Goal: Task Accomplishment & Management: Use online tool/utility

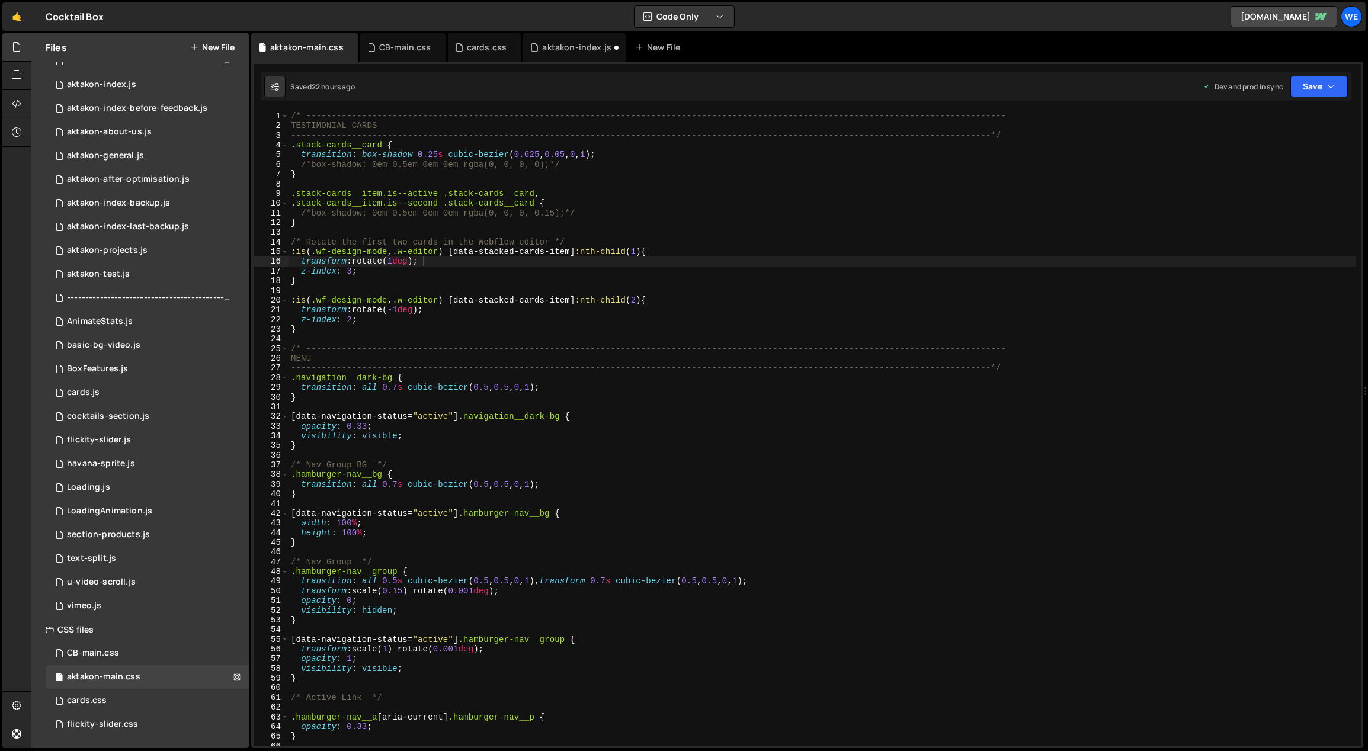
scroll to position [0, 7]
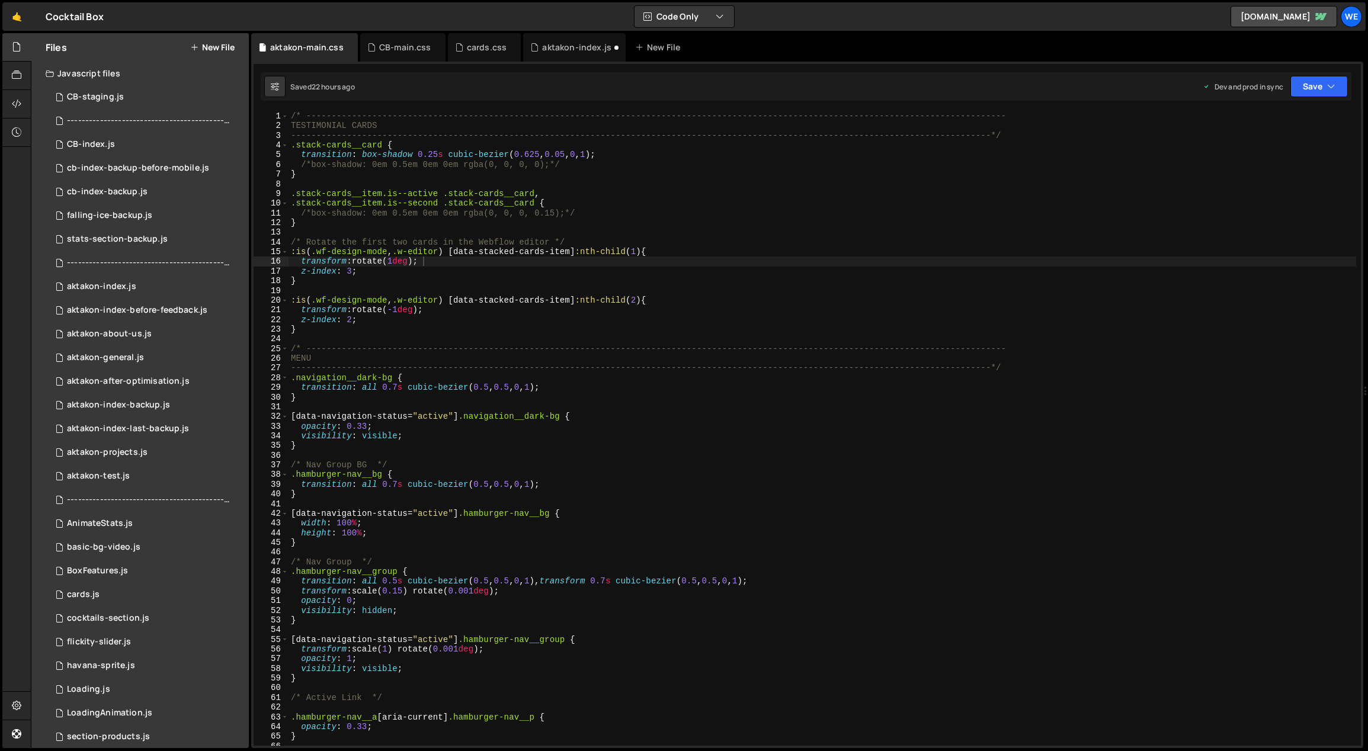
type textarea "}"
click at [575, 333] on div "/* ----------------------------------------------------------------------------…" at bounding box center [822, 438] width 1068 height 655
click at [209, 40] on div "Files New File" at bounding box center [139, 47] width 217 height 28
click at [211, 46] on button "New File" at bounding box center [212, 47] width 44 height 9
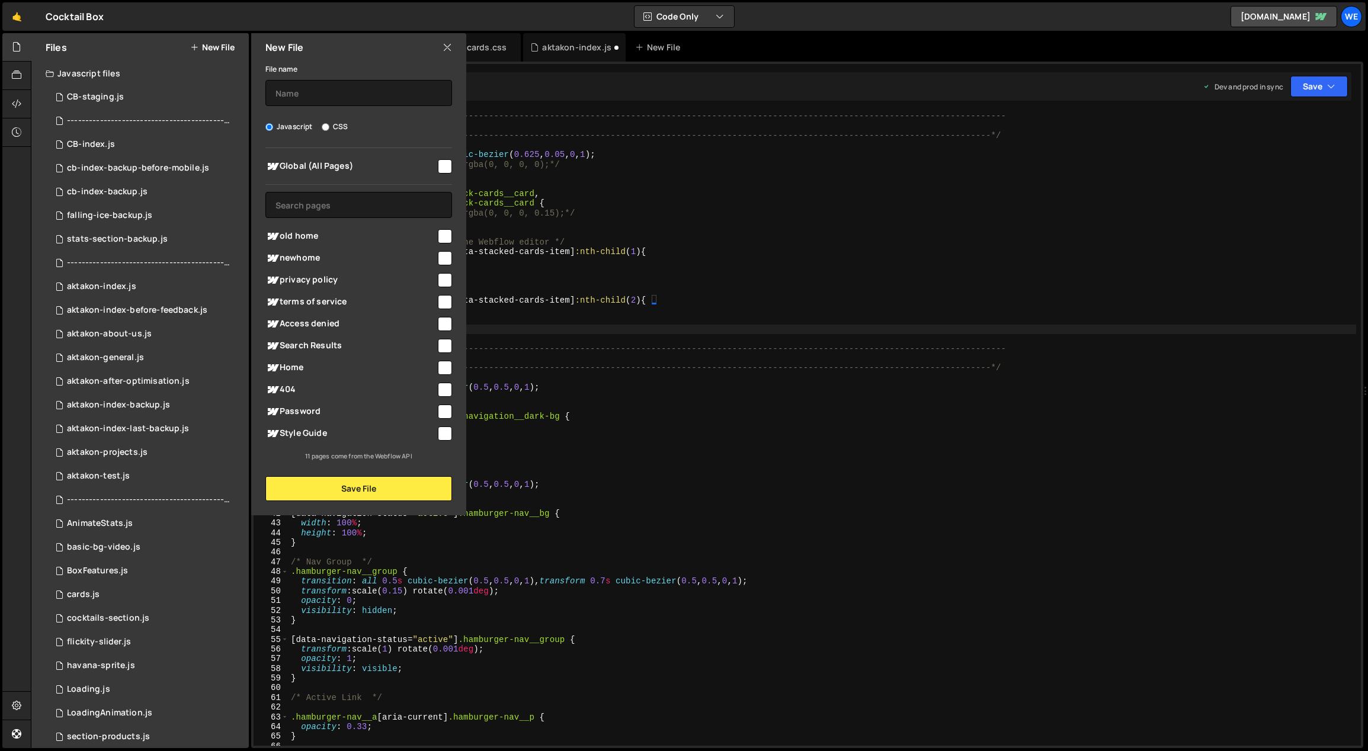
click at [350, 106] on div "File name Javascript CSS Global (All Pages) Save File" at bounding box center [358, 282] width 215 height 440
click at [352, 97] on input "text" at bounding box center [358, 93] width 187 height 26
type input "aktakon-cookie-consent"
click at [356, 484] on button "Save File" at bounding box center [358, 488] width 187 height 25
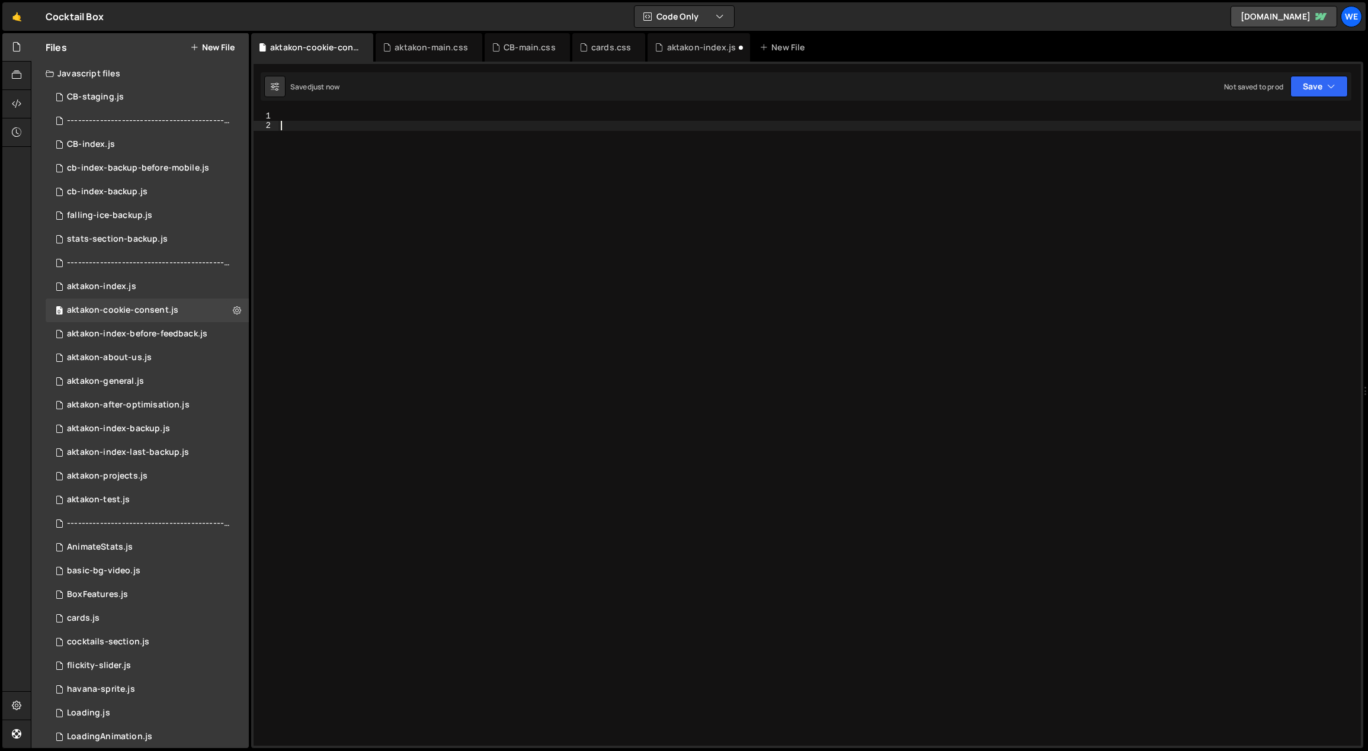
click at [479, 254] on div at bounding box center [819, 438] width 1083 height 655
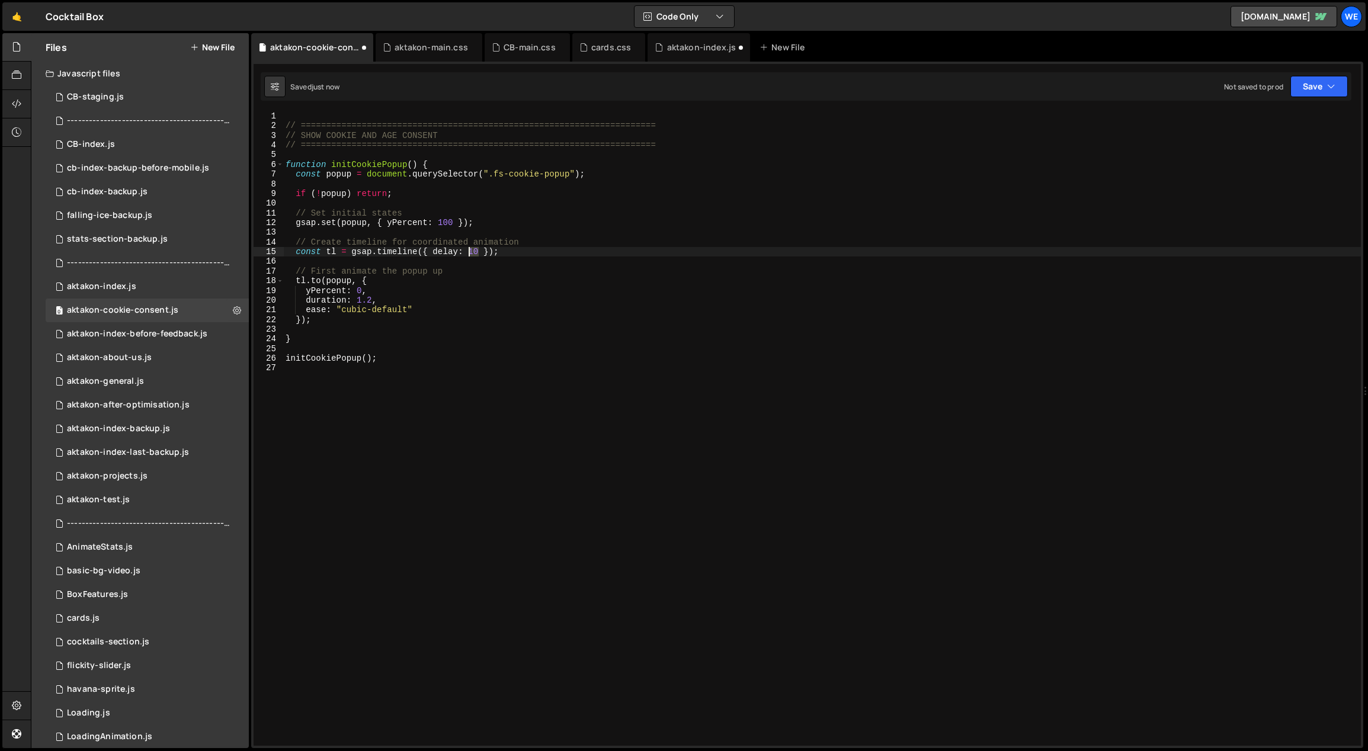
drag, startPoint x: 477, startPoint y: 254, endPoint x: 470, endPoint y: 254, distance: 7.7
click at [470, 254] on div "// ====================================================================== // SH…" at bounding box center [822, 438] width 1078 height 655
type textarea "const tl = gsap.timeline({ delay: 6 });"
click at [587, 402] on div "// ====================================================================== // SH…" at bounding box center [822, 438] width 1078 height 655
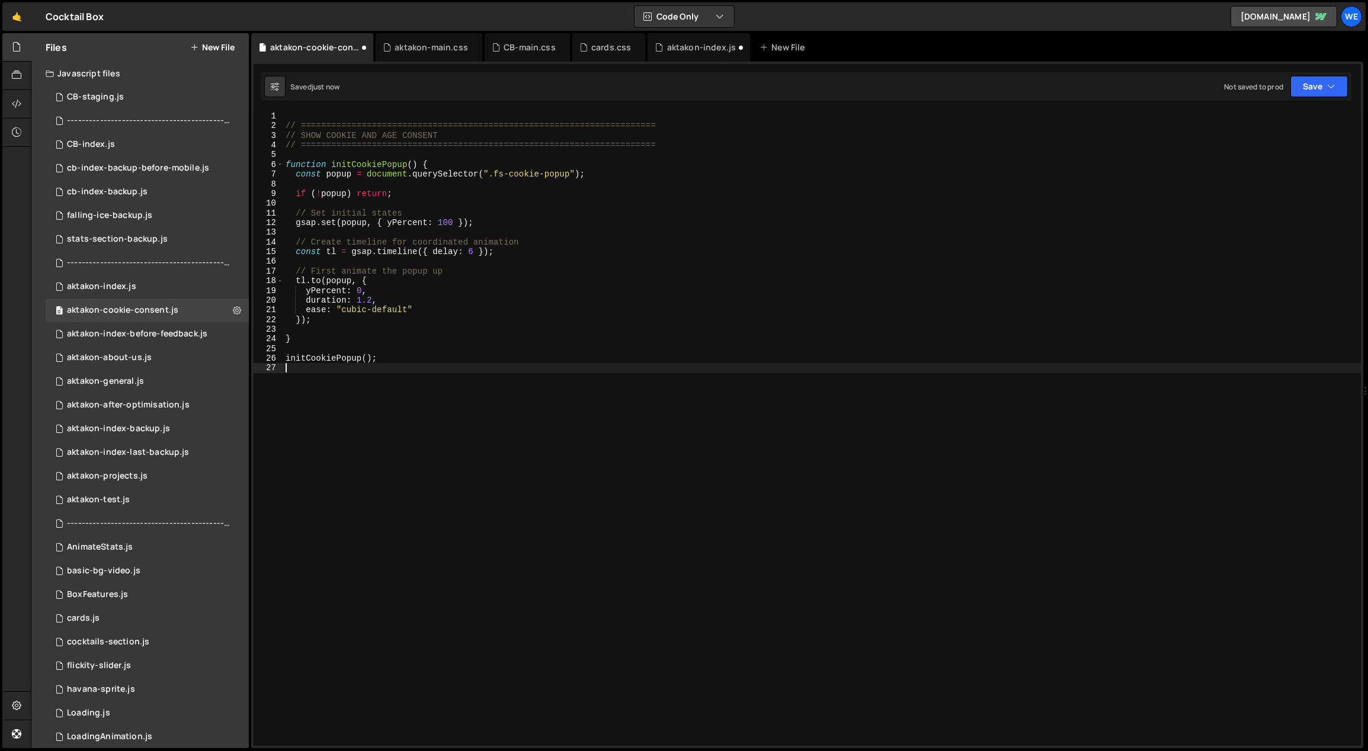
scroll to position [0, 0]
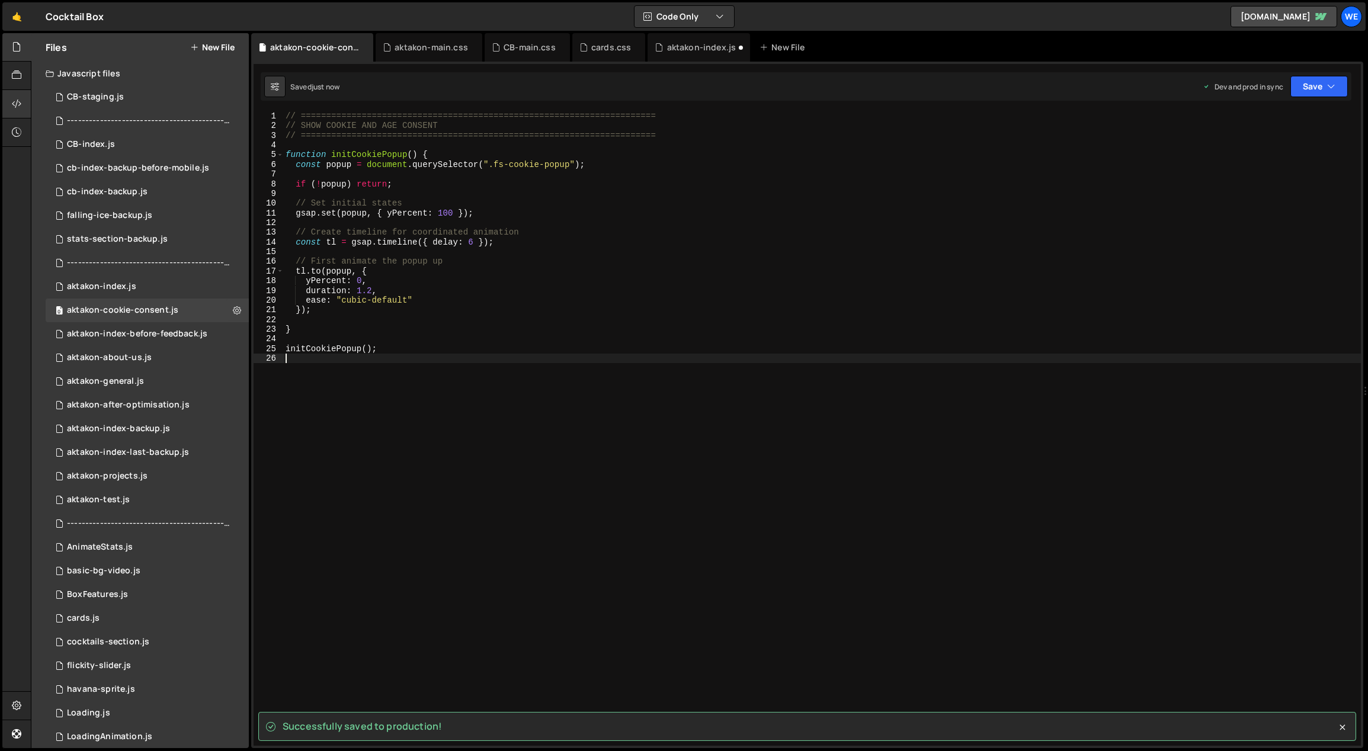
click at [7, 103] on div at bounding box center [16, 104] width 29 height 28
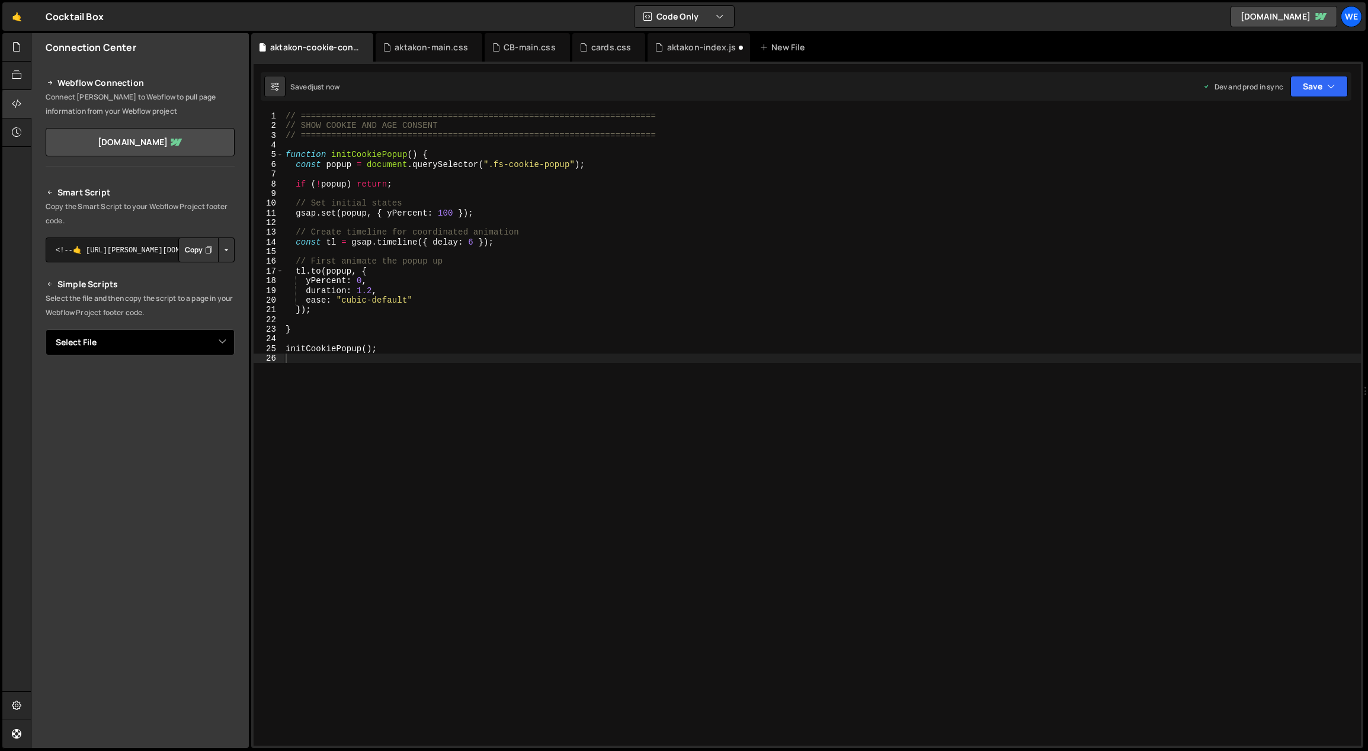
click at [213, 344] on select "Select File CB-staging.js -----------------------------------------------------…" at bounding box center [140, 342] width 189 height 26
click at [46, 329] on select "Select File CB-staging.js -----------------------------------------------------…" at bounding box center [140, 342] width 189 height 26
click at [226, 380] on button "Button group with nested dropdown" at bounding box center [226, 382] width 17 height 25
click at [190, 419] on link "Copy Production js" at bounding box center [185, 421] width 98 height 17
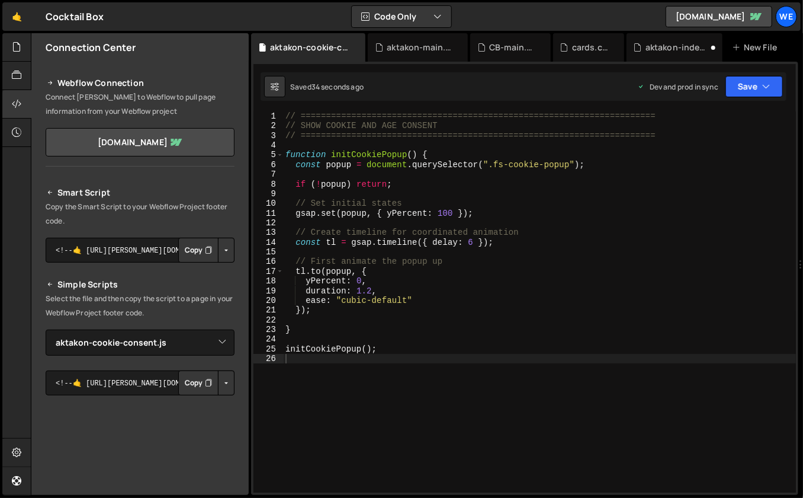
click at [539, 317] on div "// ====================================================================== // SH…" at bounding box center [539, 311] width 513 height 401
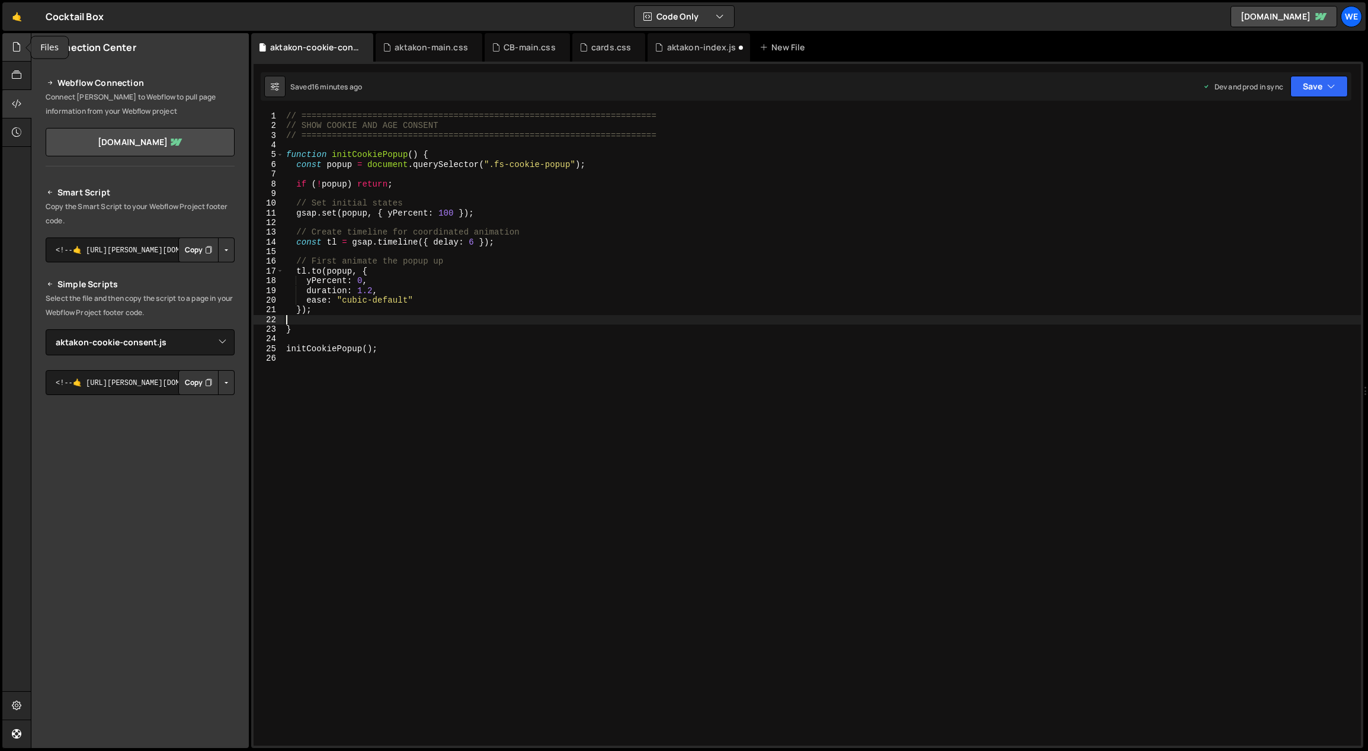
click at [18, 47] on icon at bounding box center [16, 46] width 9 height 13
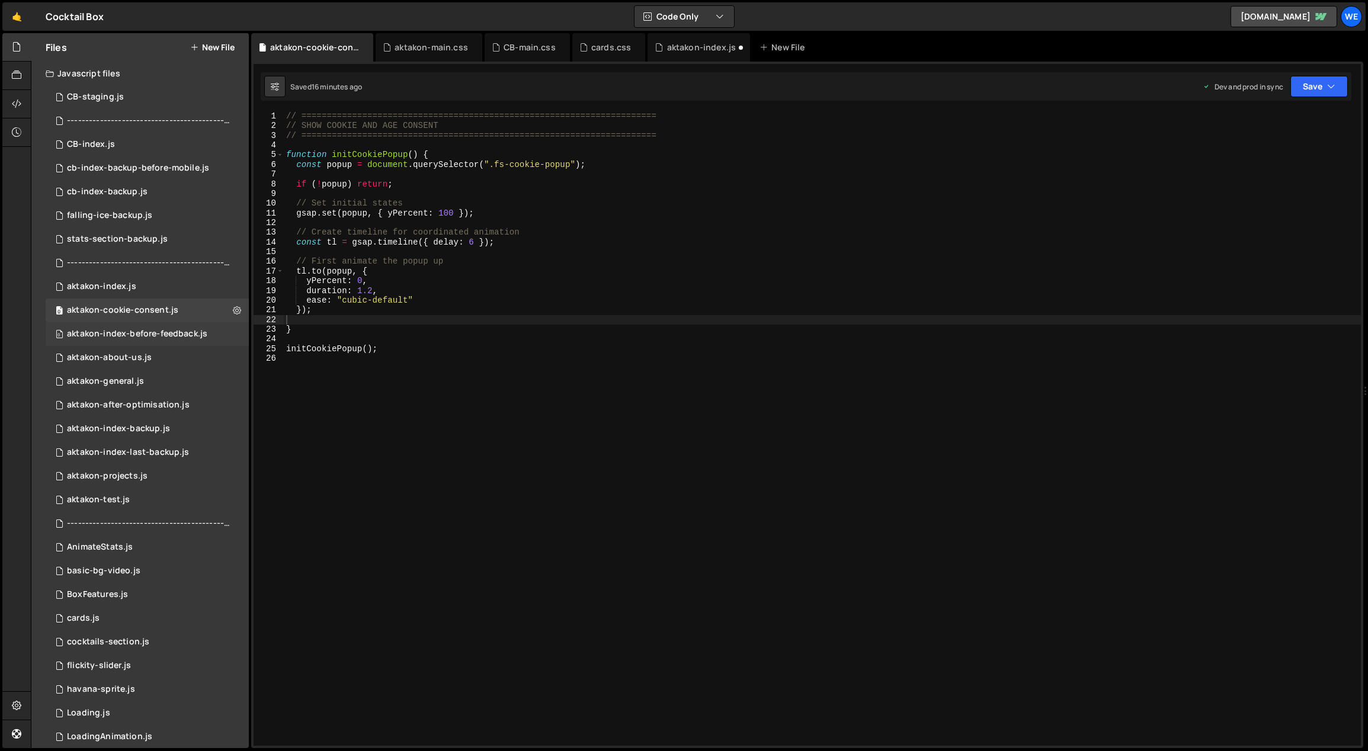
click at [229, 332] on div "0 aktakon-index-before-feedback.js 0" at bounding box center [147, 334] width 203 height 24
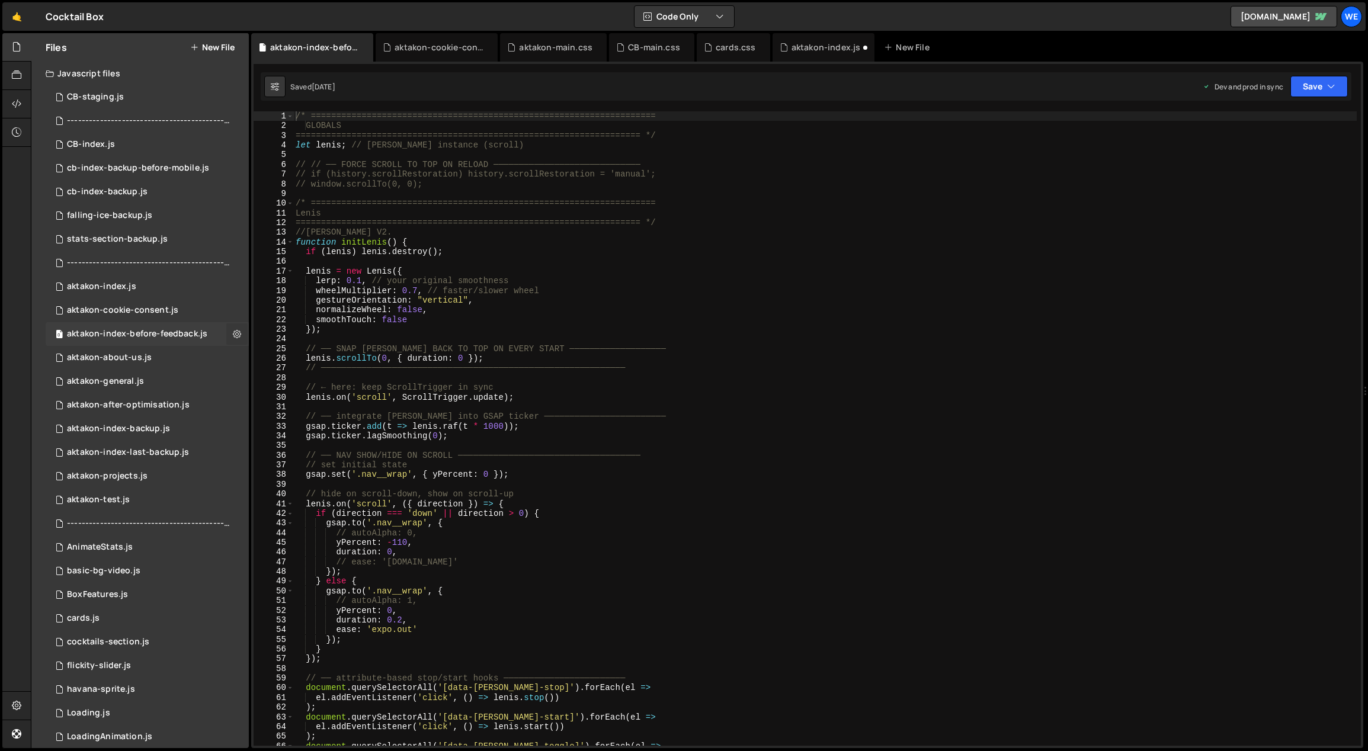
click at [233, 333] on icon at bounding box center [237, 333] width 8 height 11
click at [278, 406] on button "Delete File" at bounding box center [309, 406] width 116 height 24
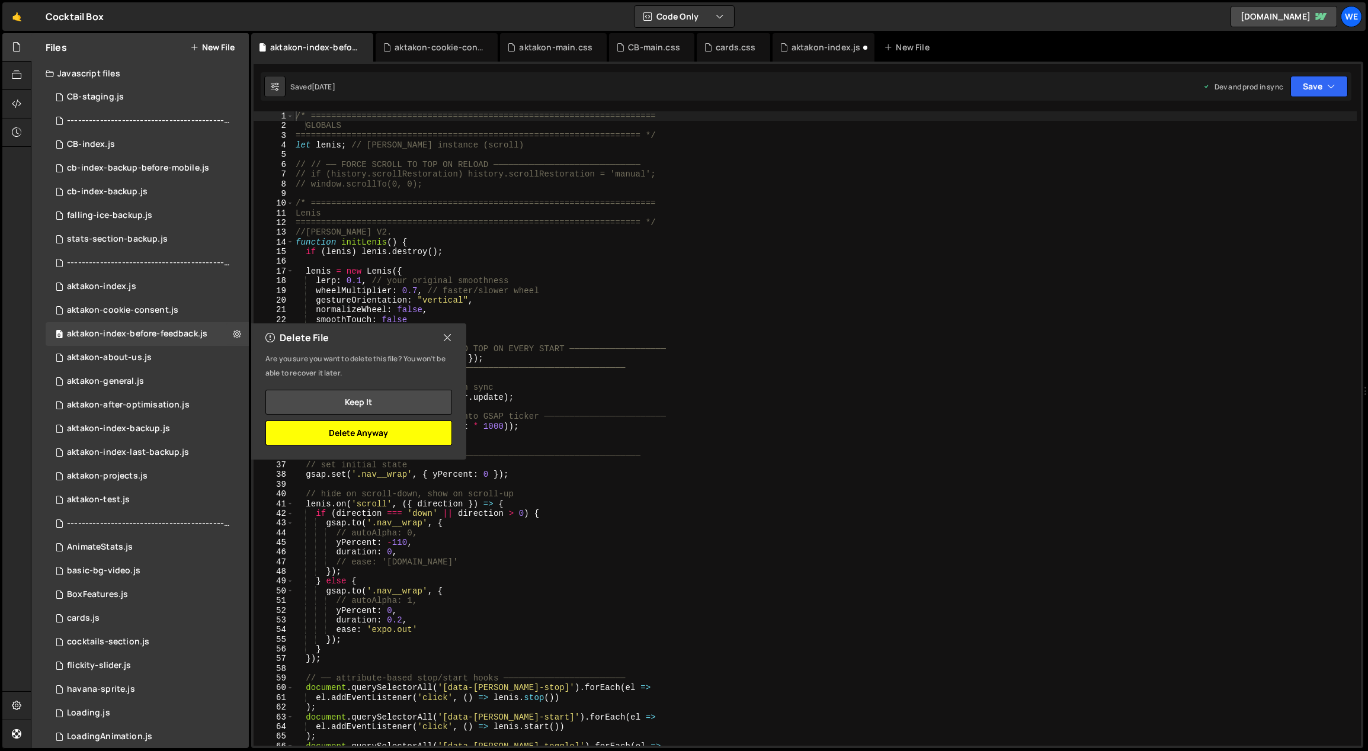
click at [352, 437] on button "Delete Anyway" at bounding box center [358, 433] width 187 height 25
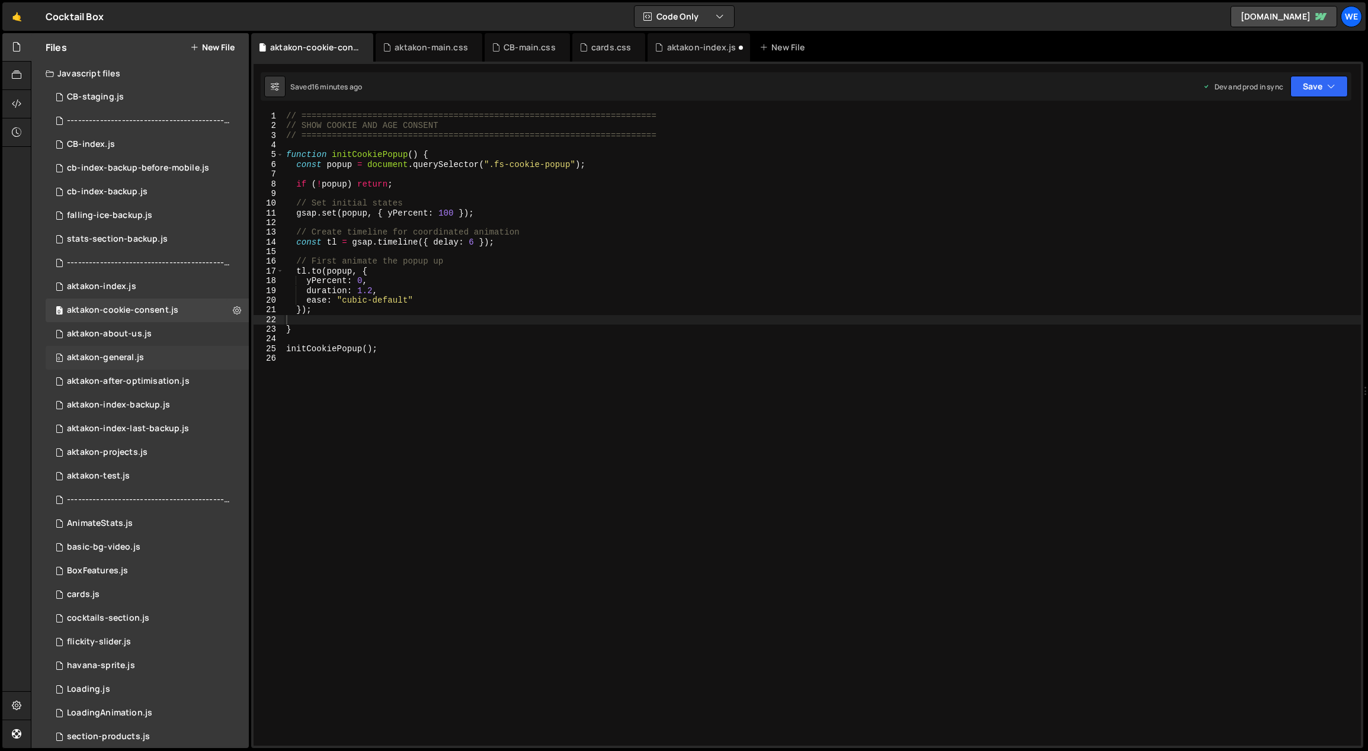
click at [179, 355] on div "0 aktakon-general.js 0" at bounding box center [147, 358] width 203 height 24
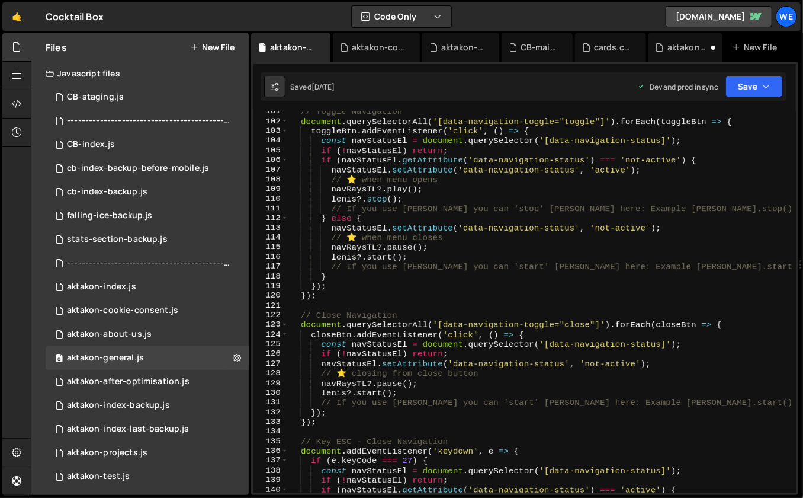
scroll to position [974, 0]
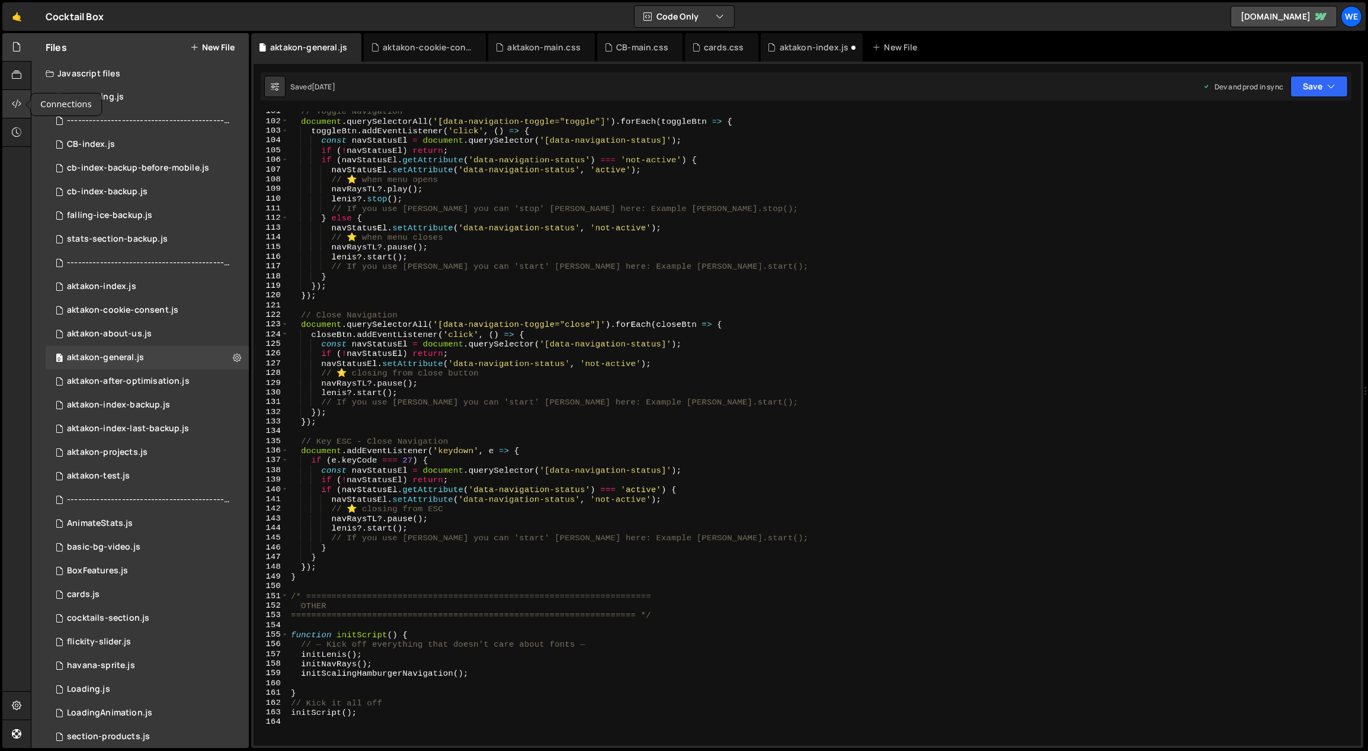
click at [22, 100] on div at bounding box center [16, 104] width 29 height 28
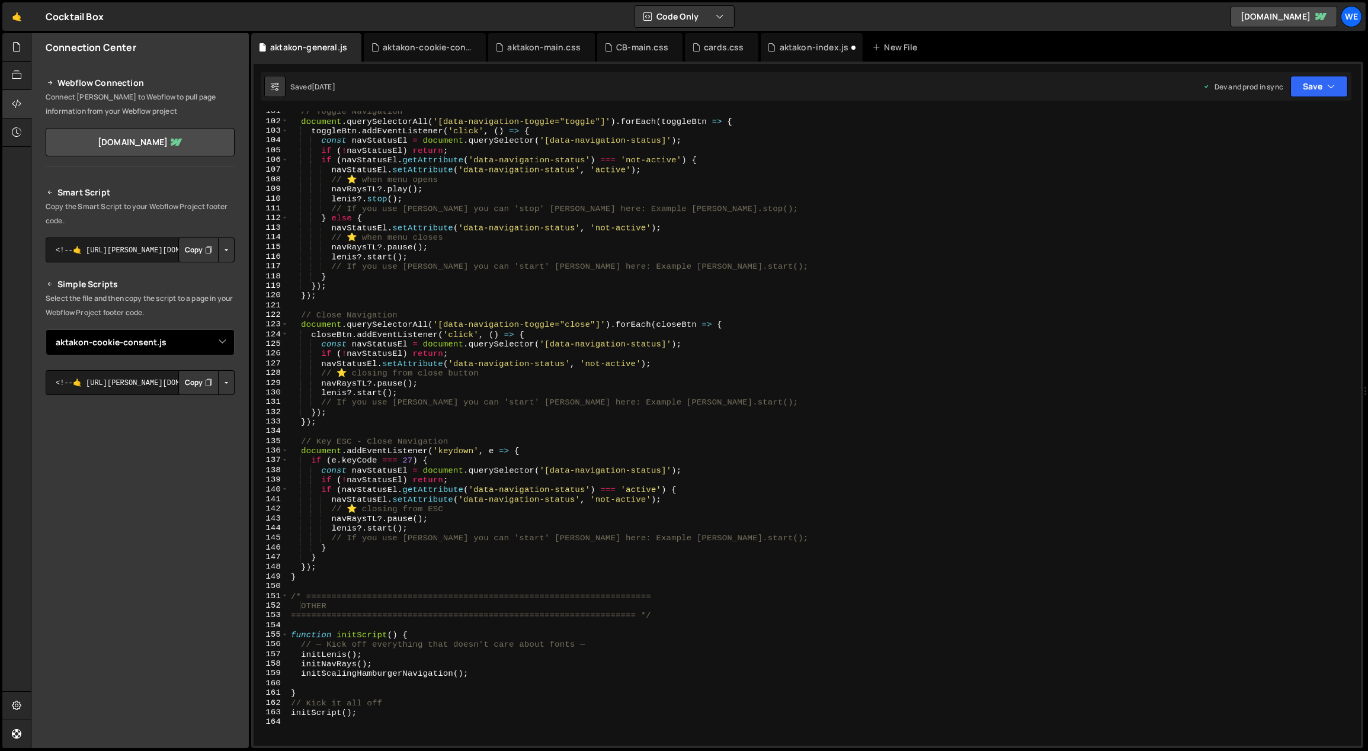
click at [218, 345] on select "Select File CB-staging.js -----------------------------------------------------…" at bounding box center [140, 342] width 189 height 26
select select "45380"
click at [46, 329] on select "Select File CB-staging.js -----------------------------------------------------…" at bounding box center [140, 342] width 189 height 26
click at [225, 385] on button "Button group with nested dropdown" at bounding box center [226, 382] width 17 height 25
click at [186, 419] on link "Copy Production Script" at bounding box center [176, 421] width 116 height 17
